Goal: Task Accomplishment & Management: Use online tool/utility

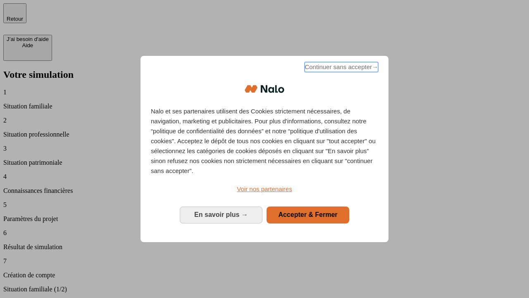
click at [341, 68] on span "Continuer sans accepter →" at bounding box center [342, 67] width 74 height 10
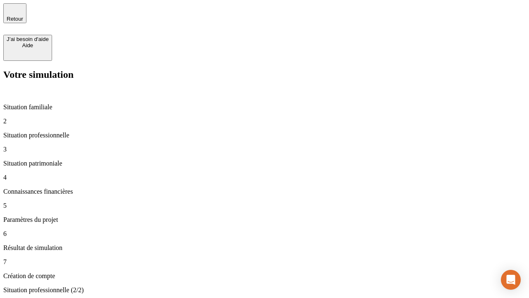
type input "30 000"
type input "40 000"
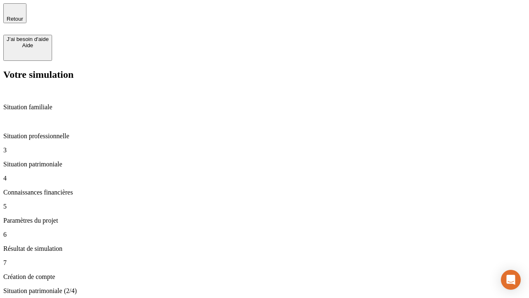
type input "1 100"
type input "20"
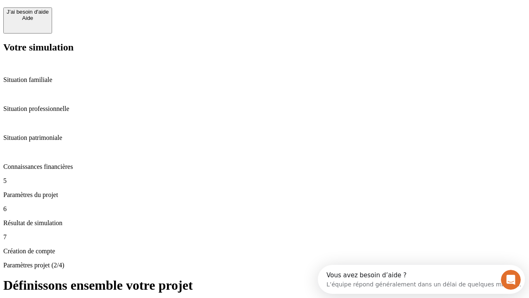
scroll to position [7, 0]
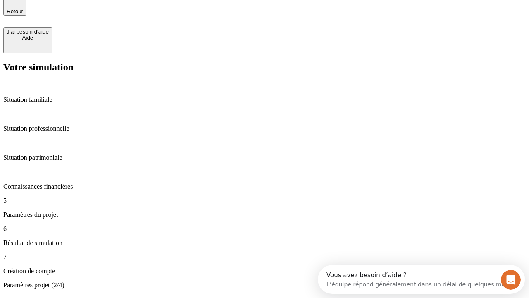
type input "40"
type input "62"
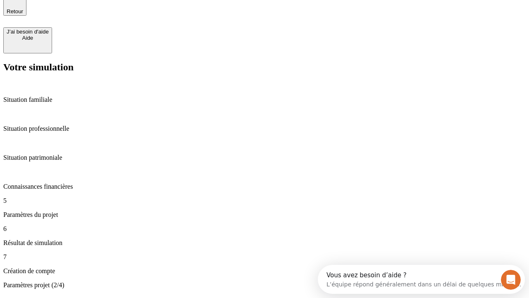
type input "50 000"
type input "640"
